Goal: Task Accomplishment & Management: Use online tool/utility

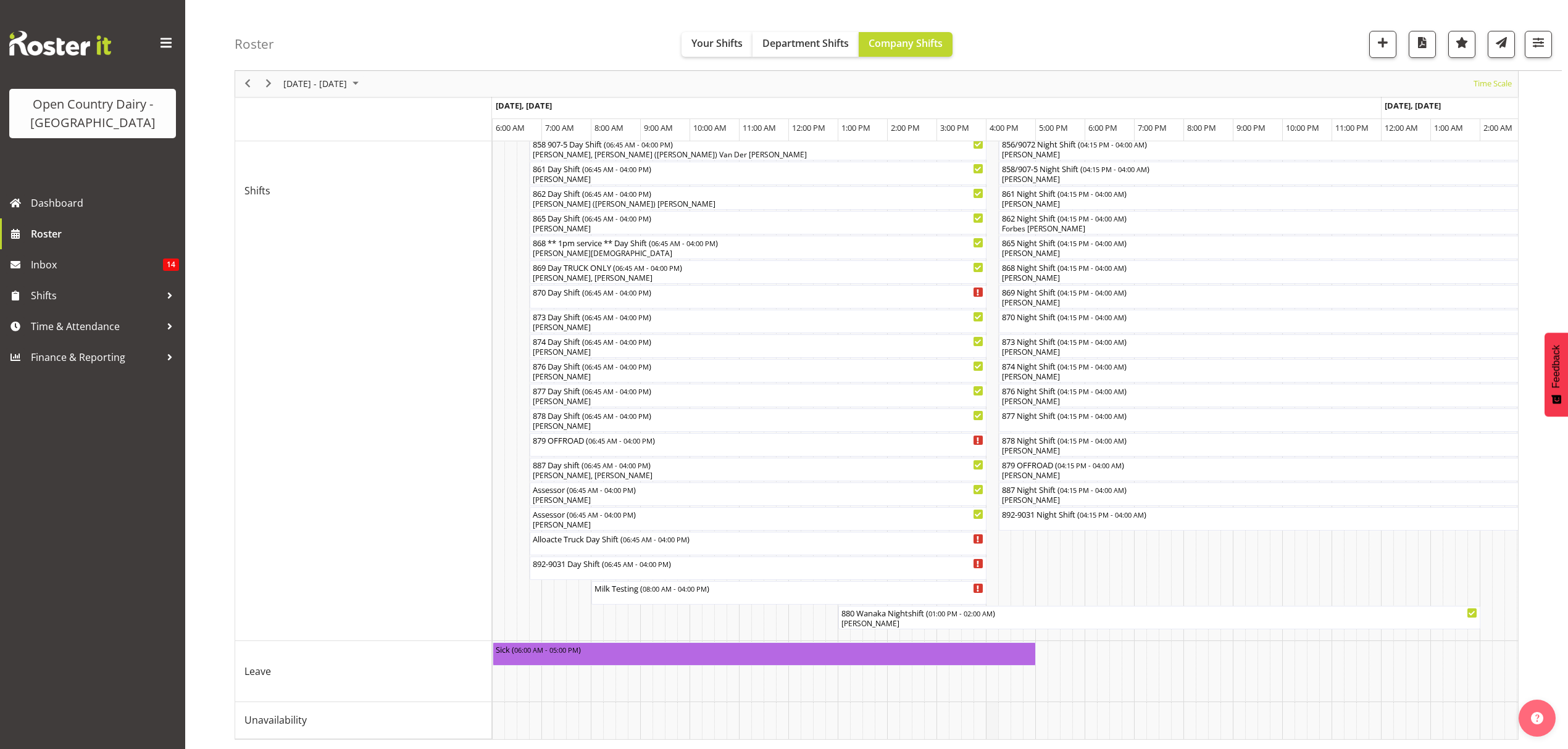
scroll to position [467, 0]
drag, startPoint x: 925, startPoint y: 743, endPoint x: 906, endPoint y: 742, distance: 19.0
click at [906, 742] on div "[DATE] - [DATE] [DATE] Timeline Day Timeline Week Timeline Fortnight Timeline M…" at bounding box center [901, 204] width 1333 height 1090
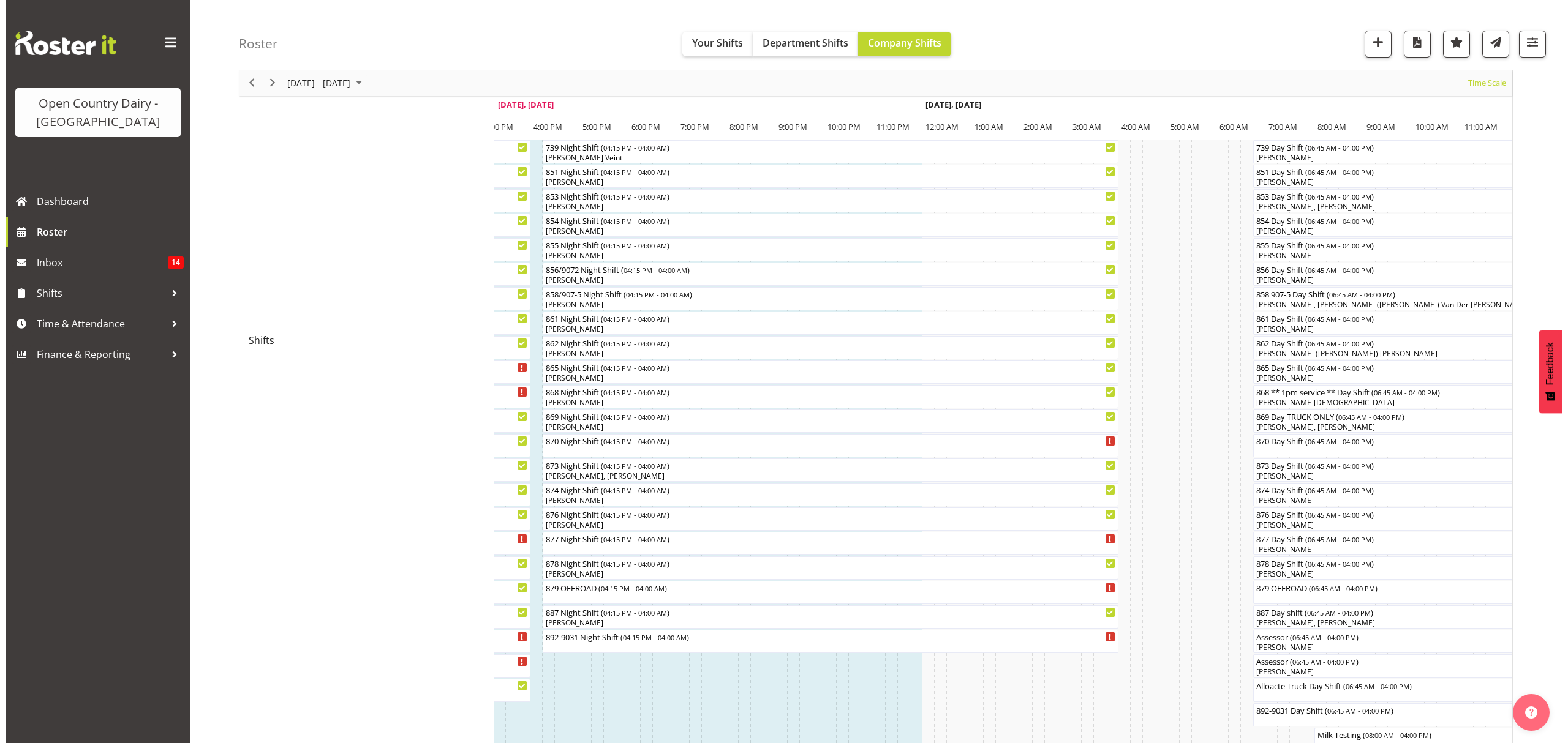
scroll to position [218, 0]
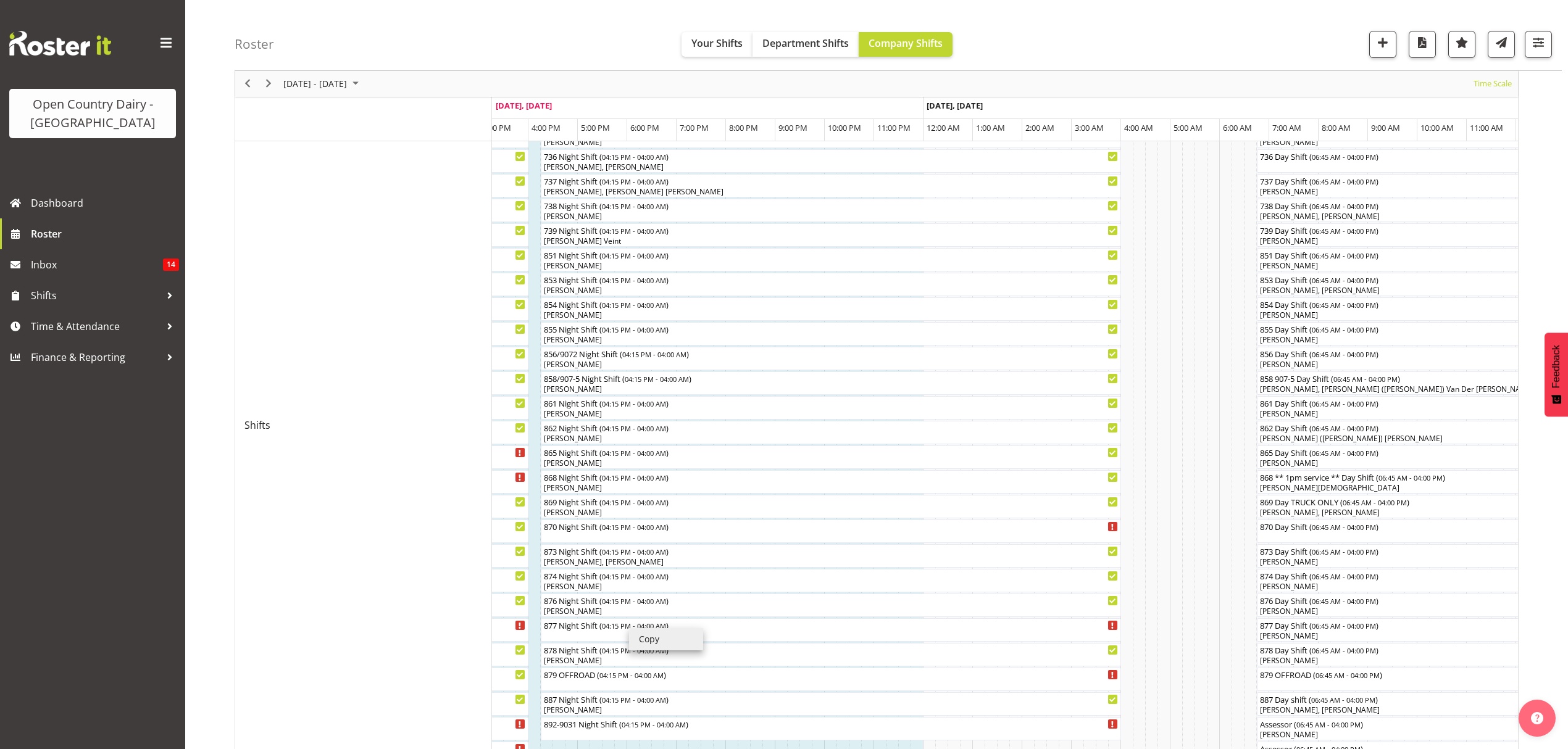
click at [629, 628] on li "Copy" at bounding box center [666, 639] width 74 height 22
click at [633, 462] on div "[PERSON_NAME]" at bounding box center [831, 462] width 576 height 11
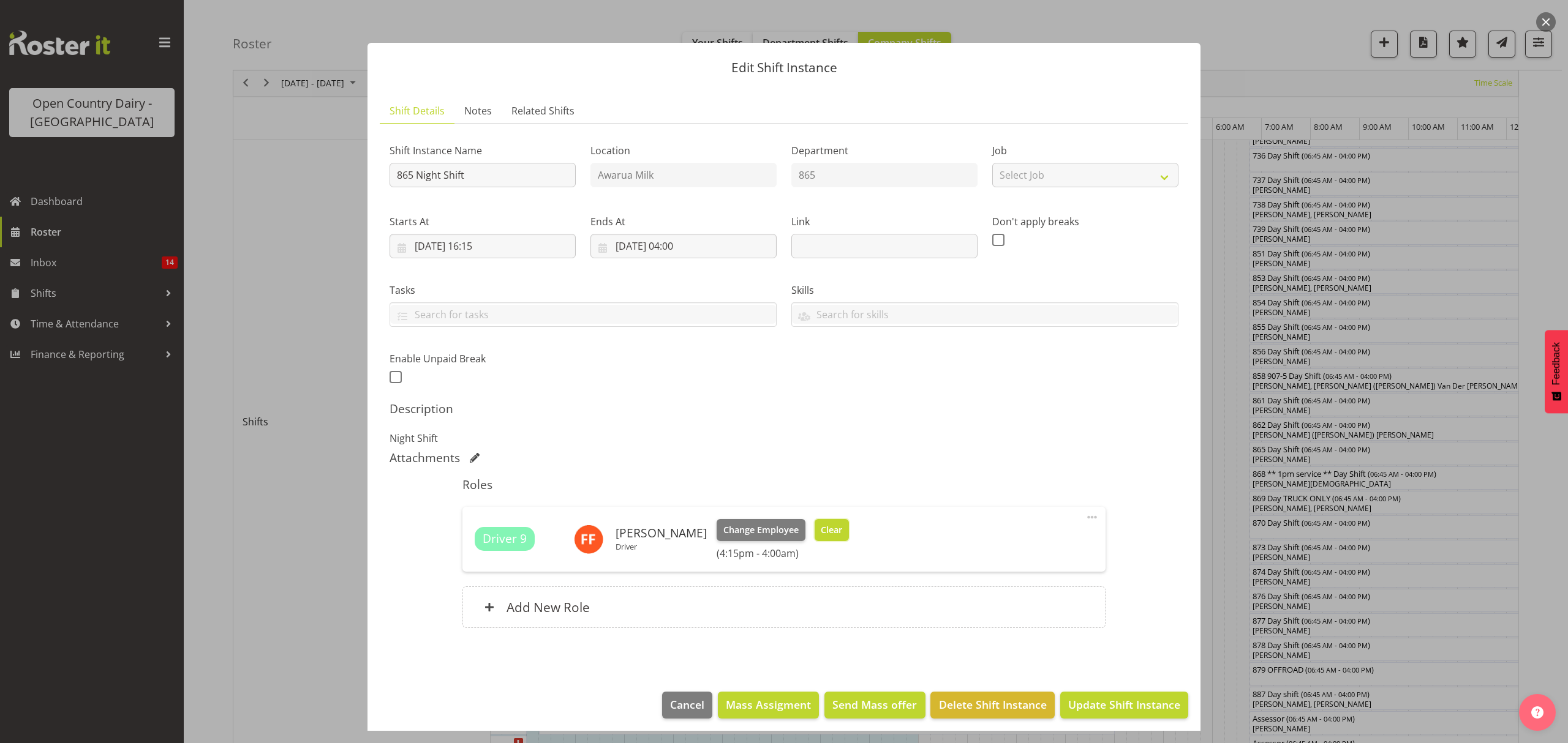
click at [821, 532] on span "Clear" at bounding box center [831, 529] width 21 height 13
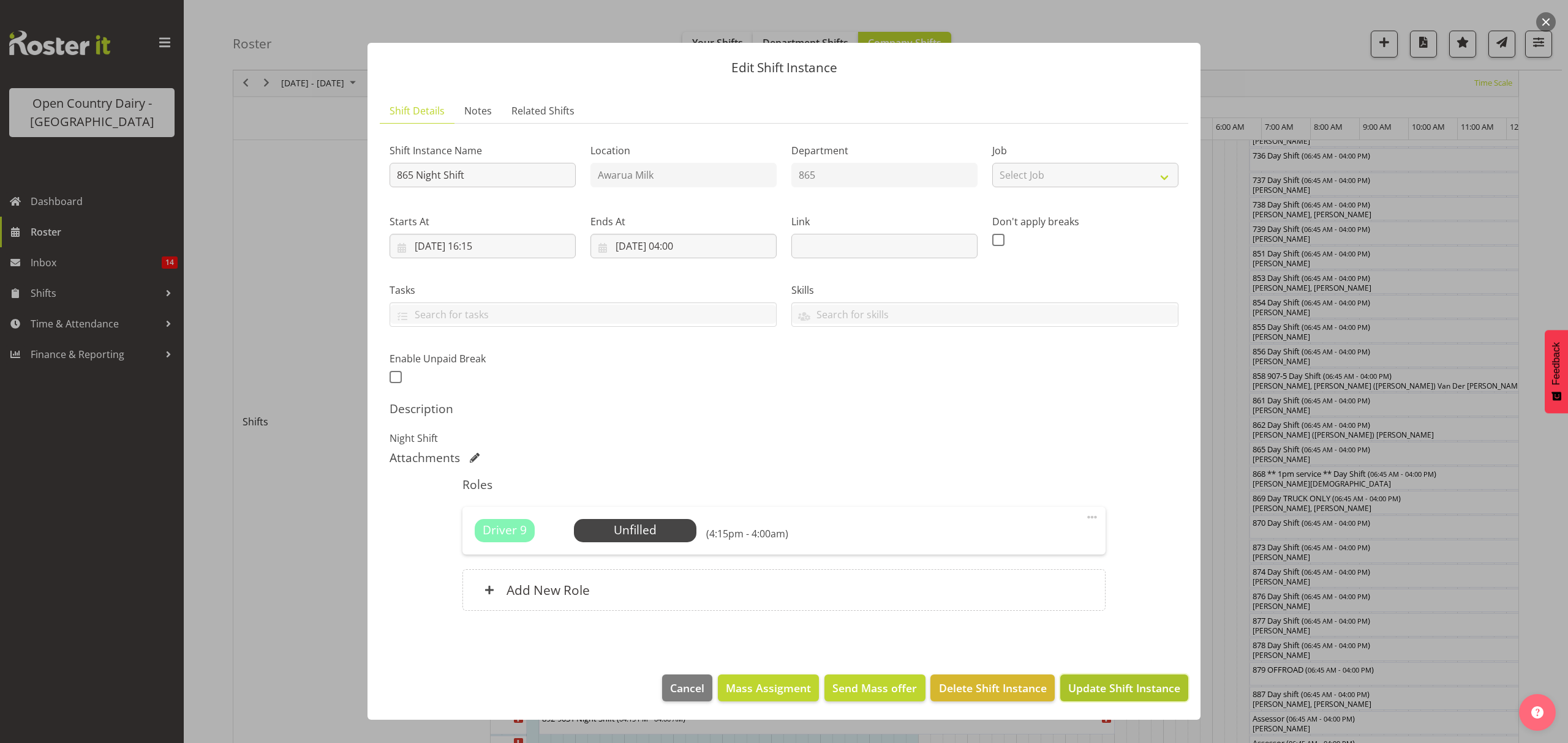
click at [1128, 691] on span "Update Shift Instance" at bounding box center [1123, 688] width 112 height 16
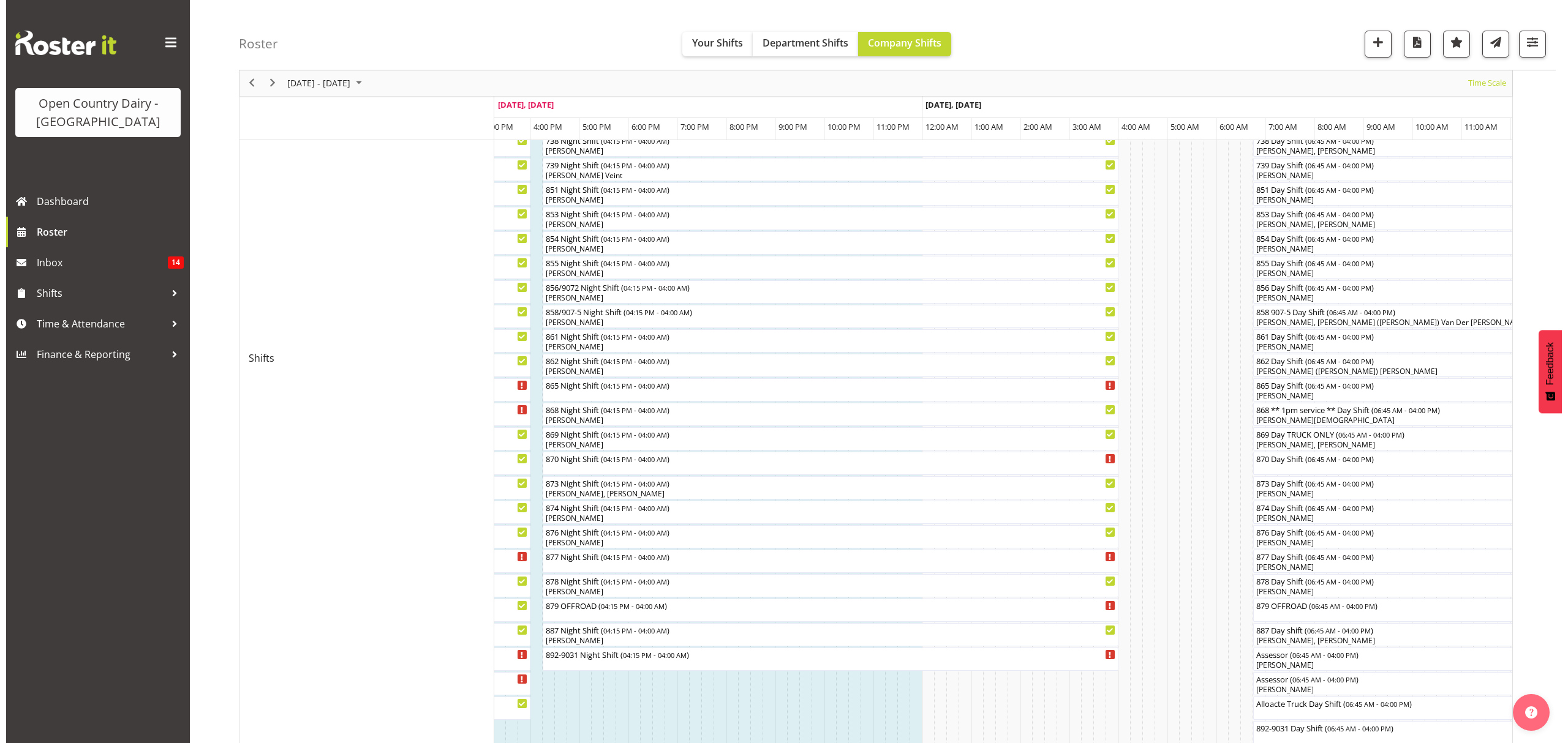
scroll to position [326, 0]
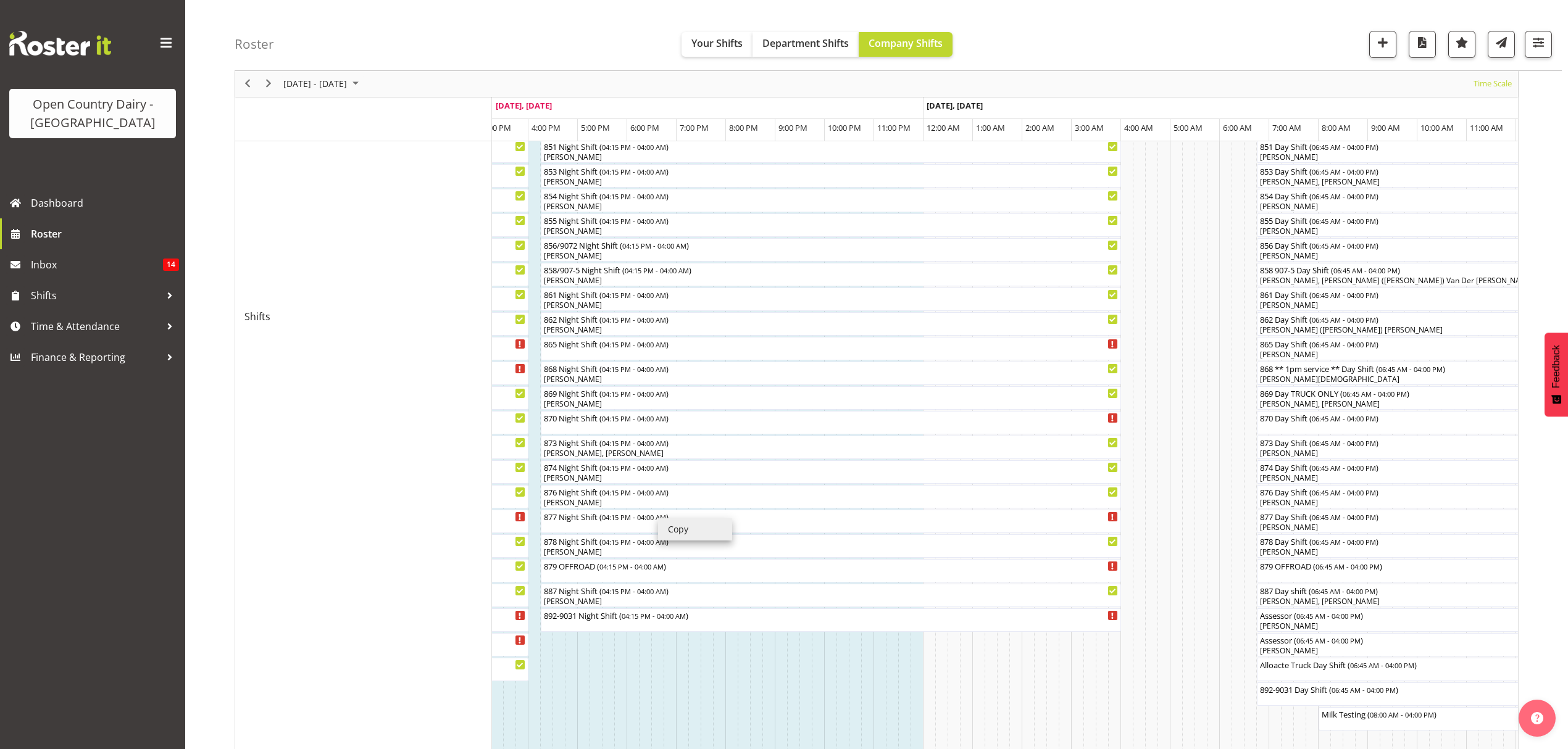
click at [658, 518] on li "Copy" at bounding box center [695, 529] width 74 height 22
click at [657, 517] on span "04:15 PM - 04:00 AM" at bounding box center [633, 516] width 64 height 10
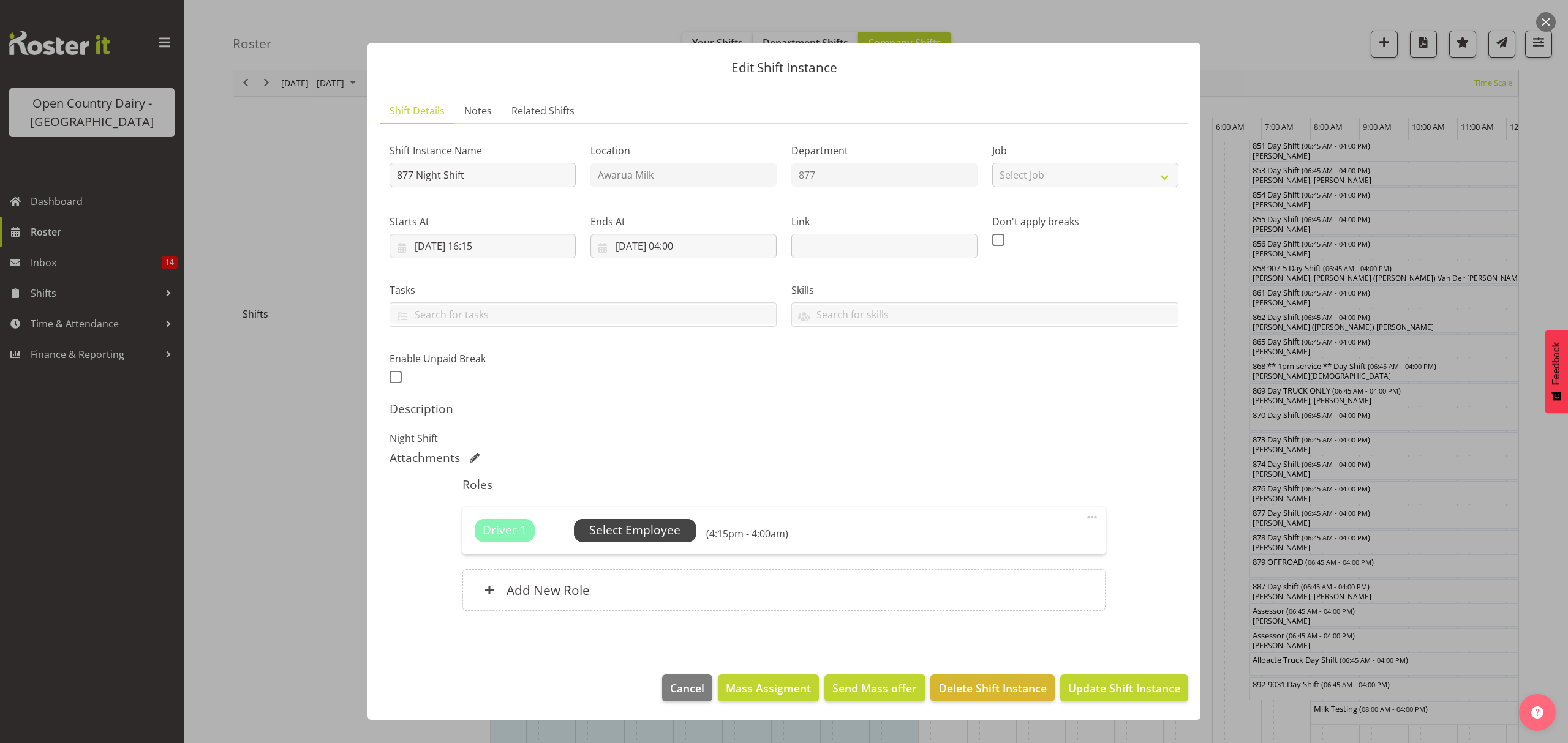
click at [653, 529] on span "Select Employee" at bounding box center [634, 530] width 91 height 18
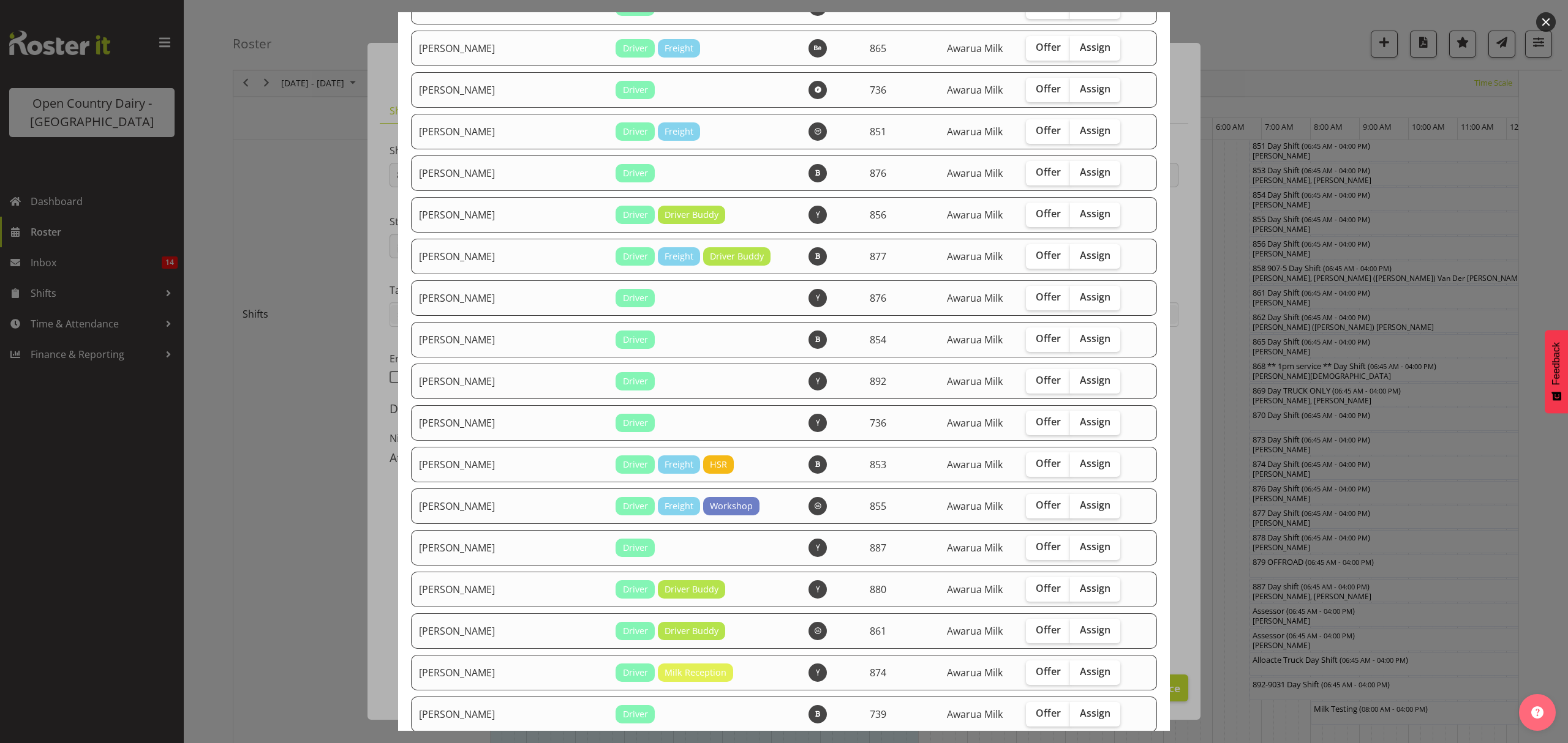
scroll to position [815, 0]
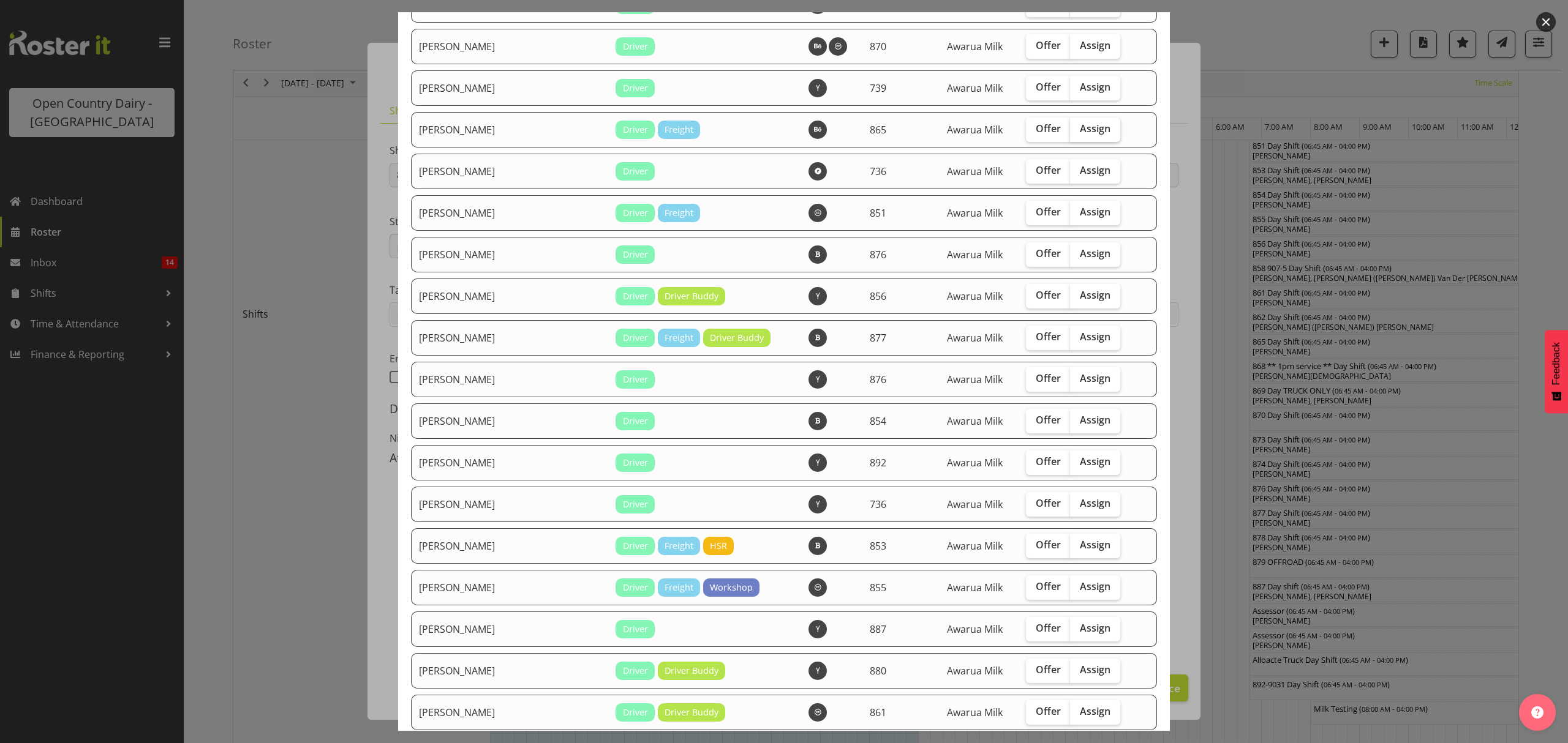
click at [1079, 131] on span "Assign" at bounding box center [1094, 129] width 31 height 12
click at [1069, 131] on input "Assign" at bounding box center [1073, 128] width 8 height 8
checkbox input "true"
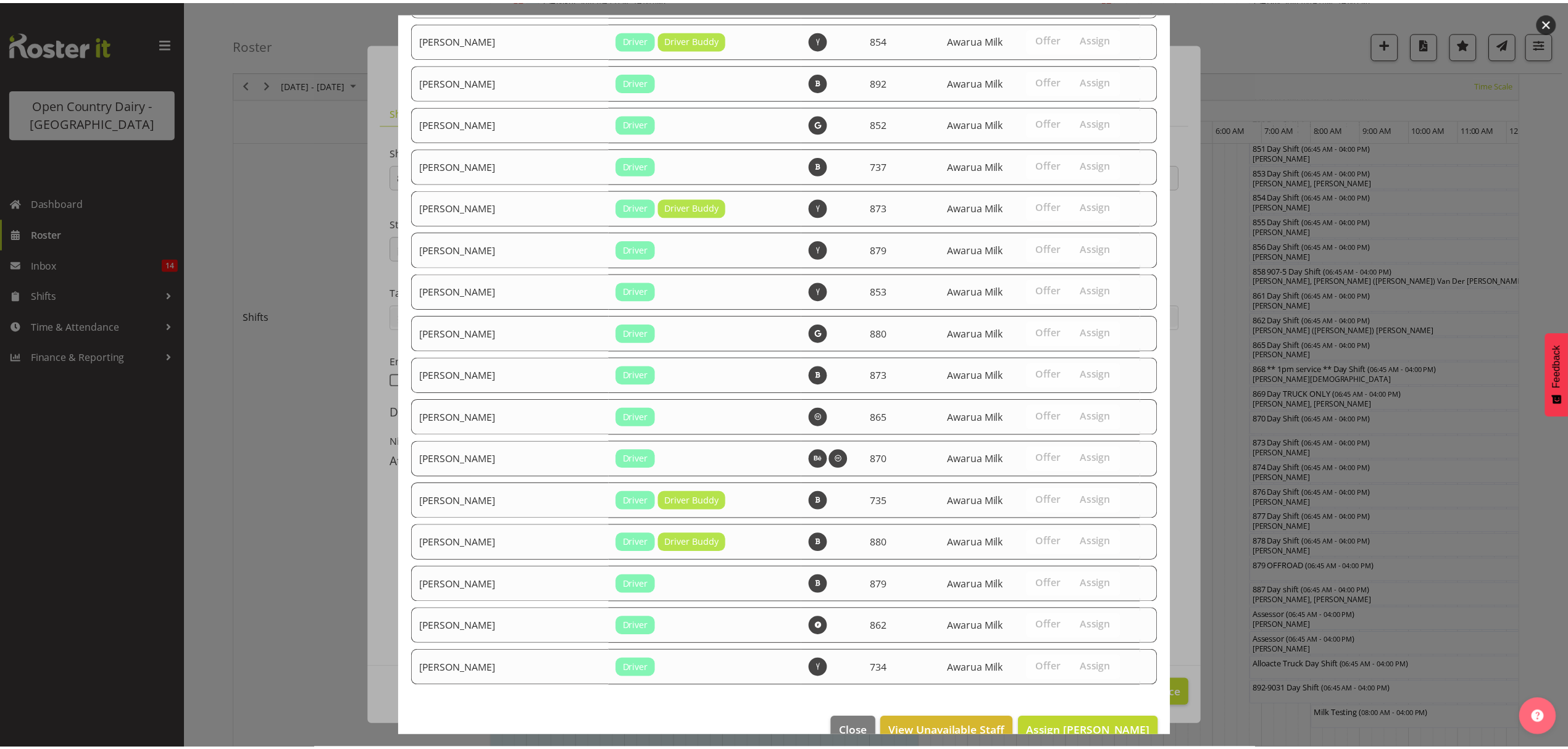
scroll to position [1696, 0]
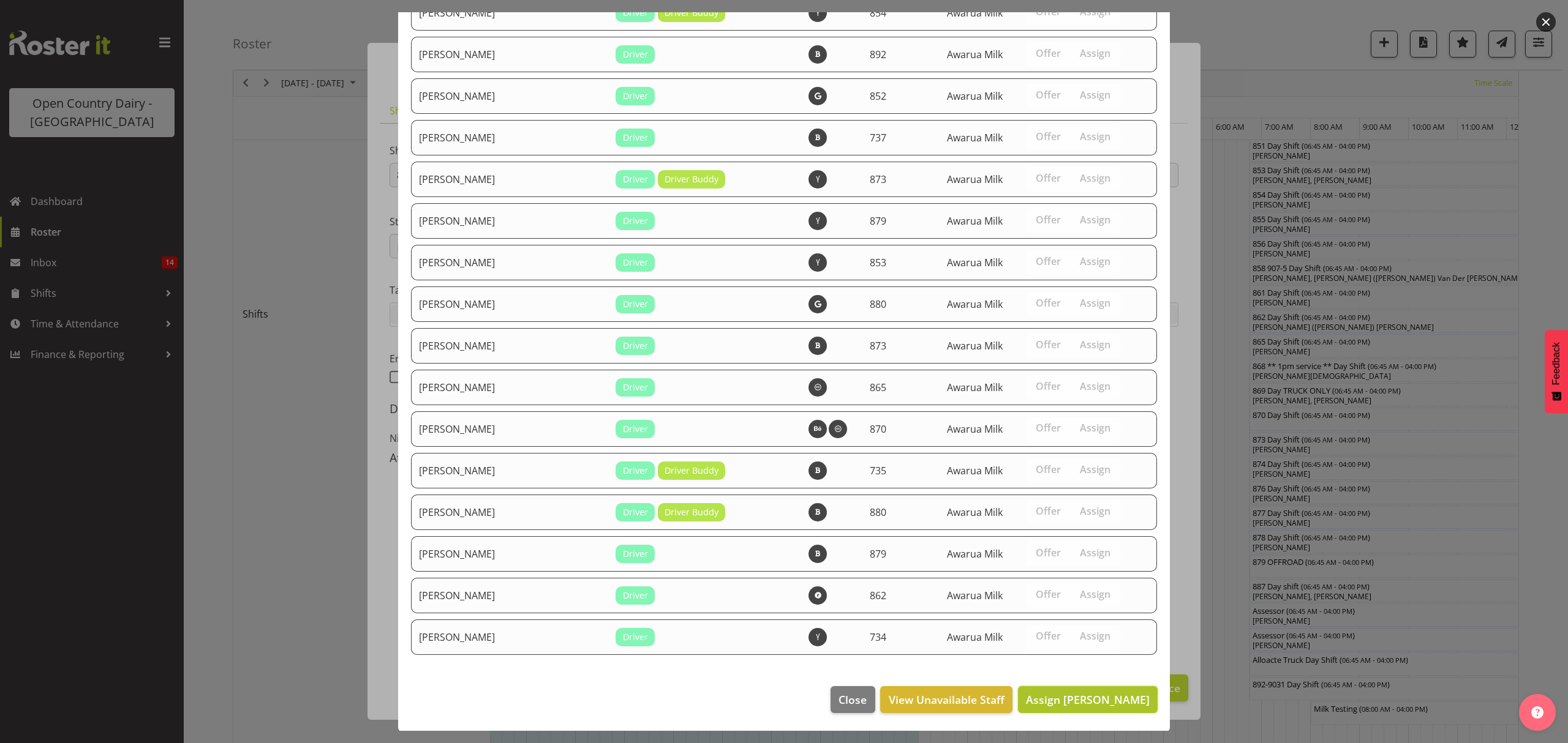
click at [1085, 699] on span "Assign [PERSON_NAME]" at bounding box center [1087, 700] width 124 height 15
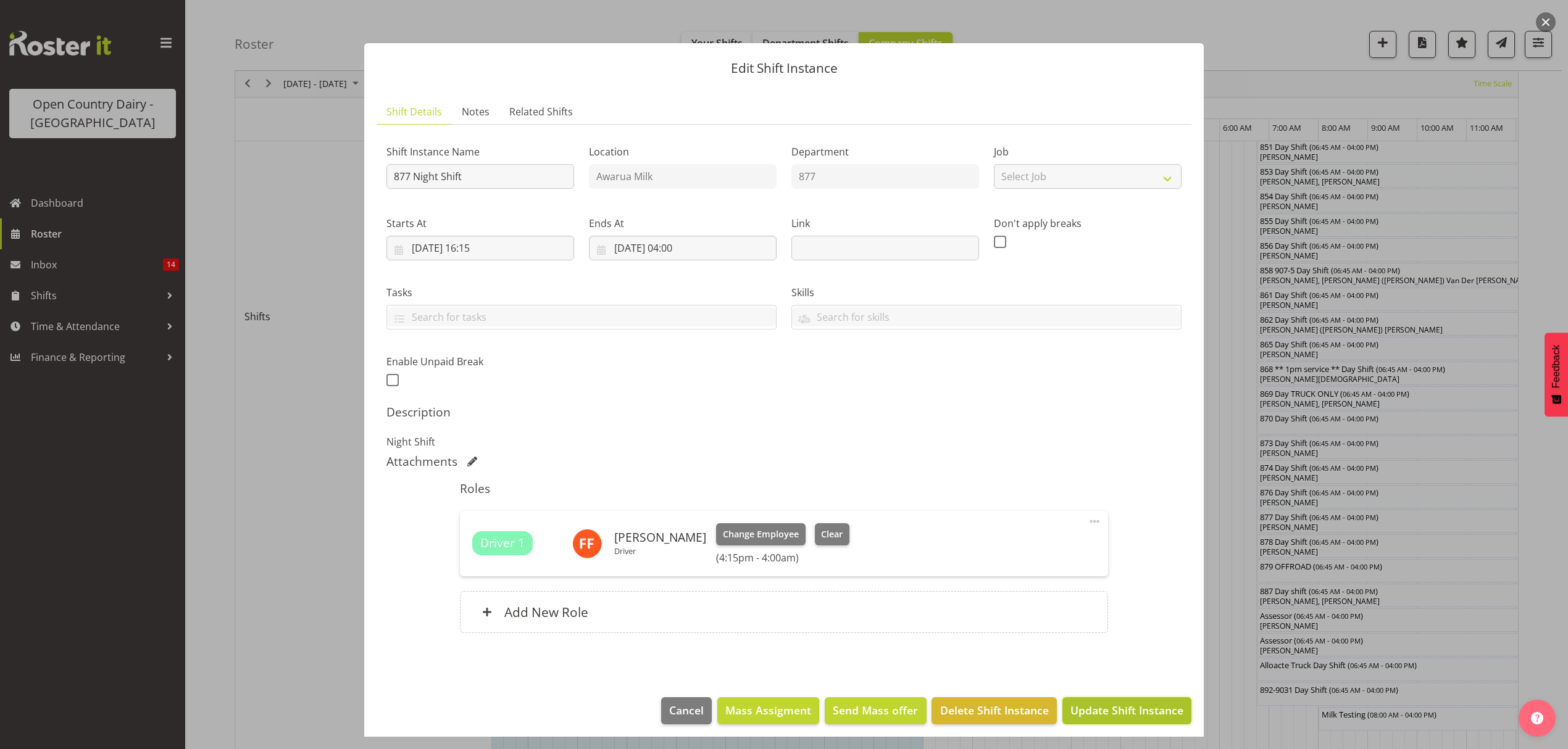
click at [1102, 716] on span "Update Shift Instance" at bounding box center [1126, 710] width 113 height 16
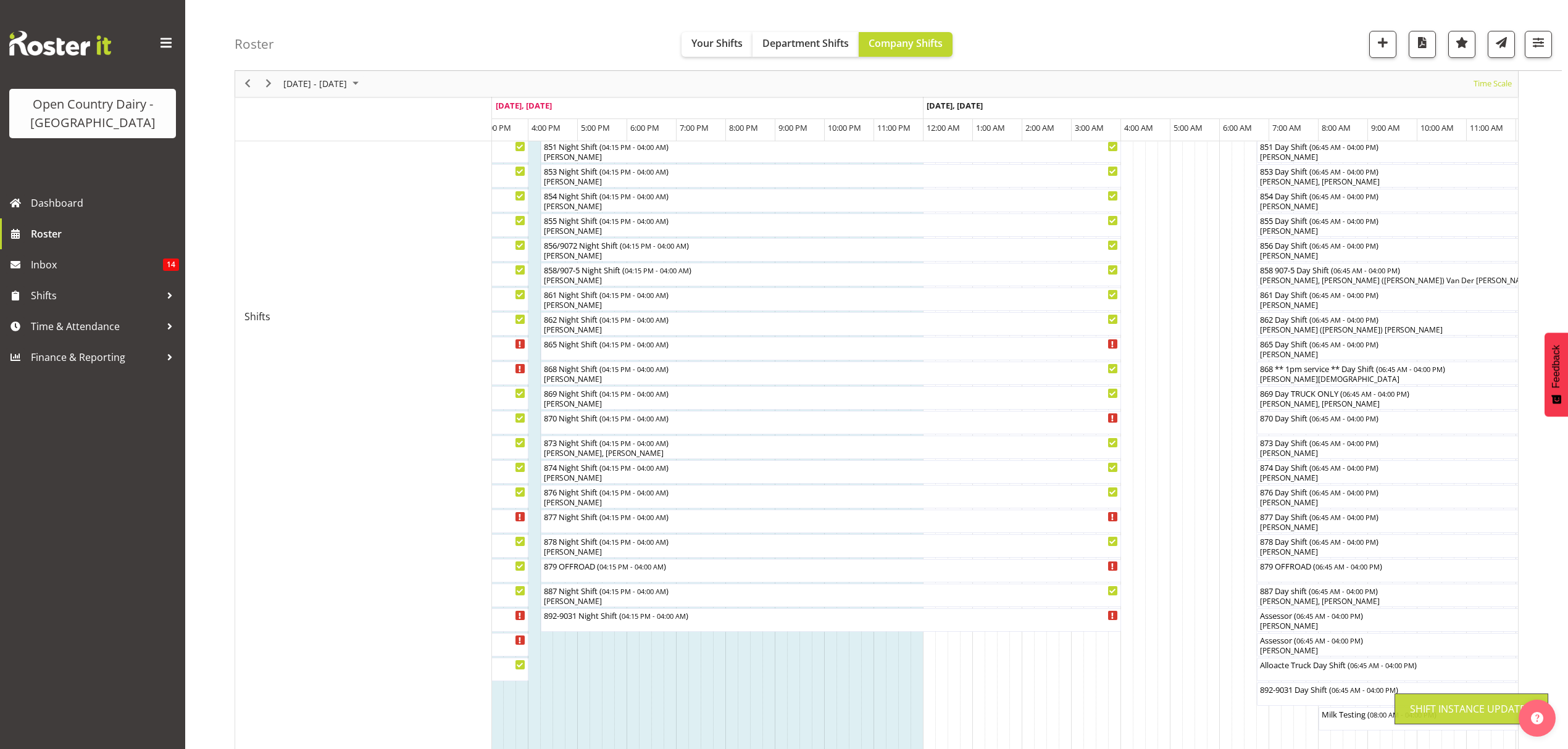
scroll to position [0, 0]
